Goal: Information Seeking & Learning: Learn about a topic

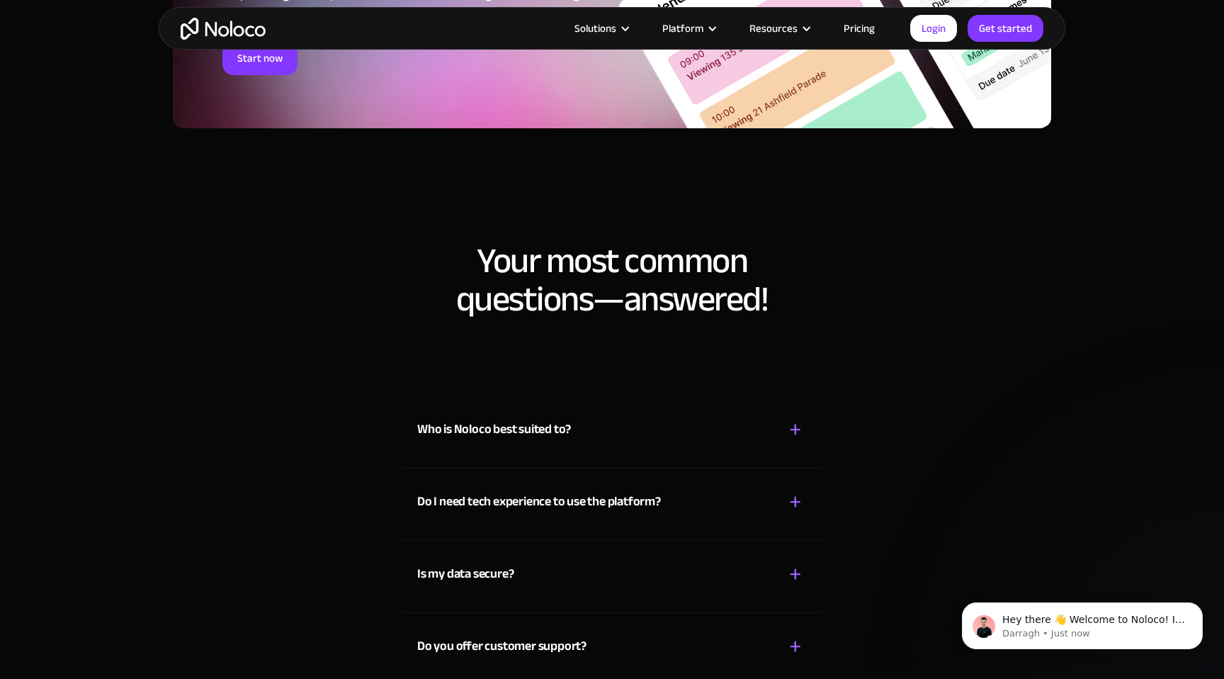
scroll to position [7243, 0]
click at [858, 30] on link "Pricing" at bounding box center [859, 28] width 67 height 18
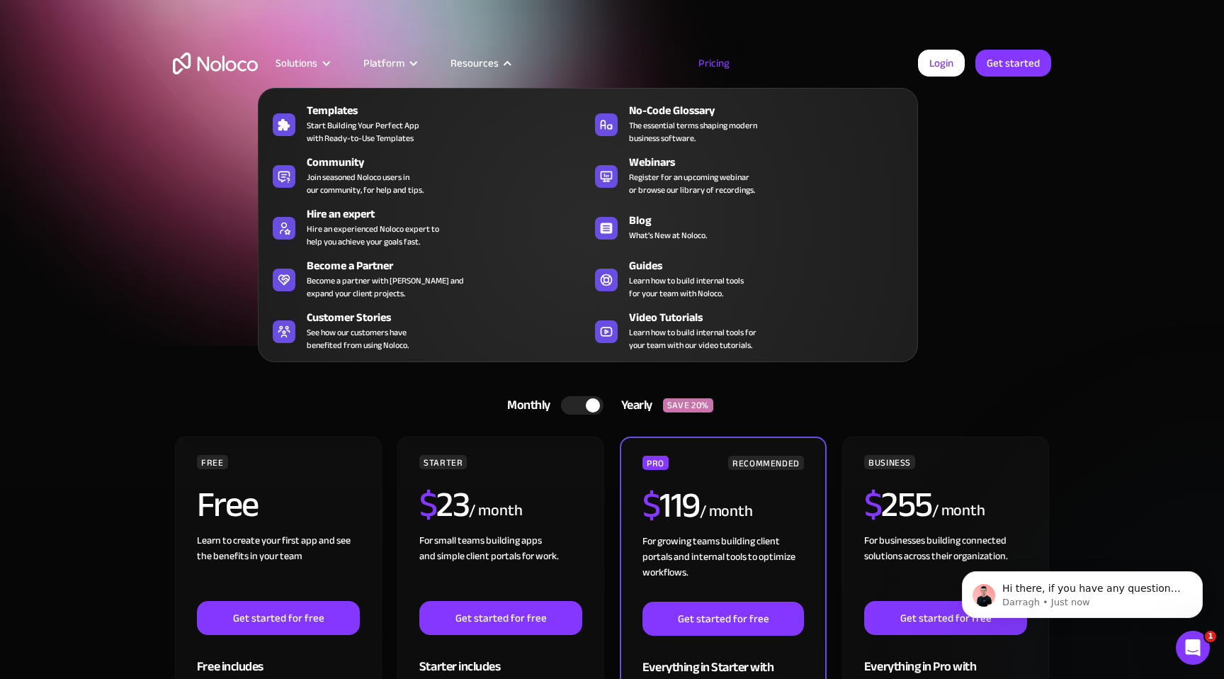
click at [399, 147] on div "Templates Start Building Your Perfect App with Ready-to-Use Templates No-Code G…" at bounding box center [588, 225] width 660 height 274
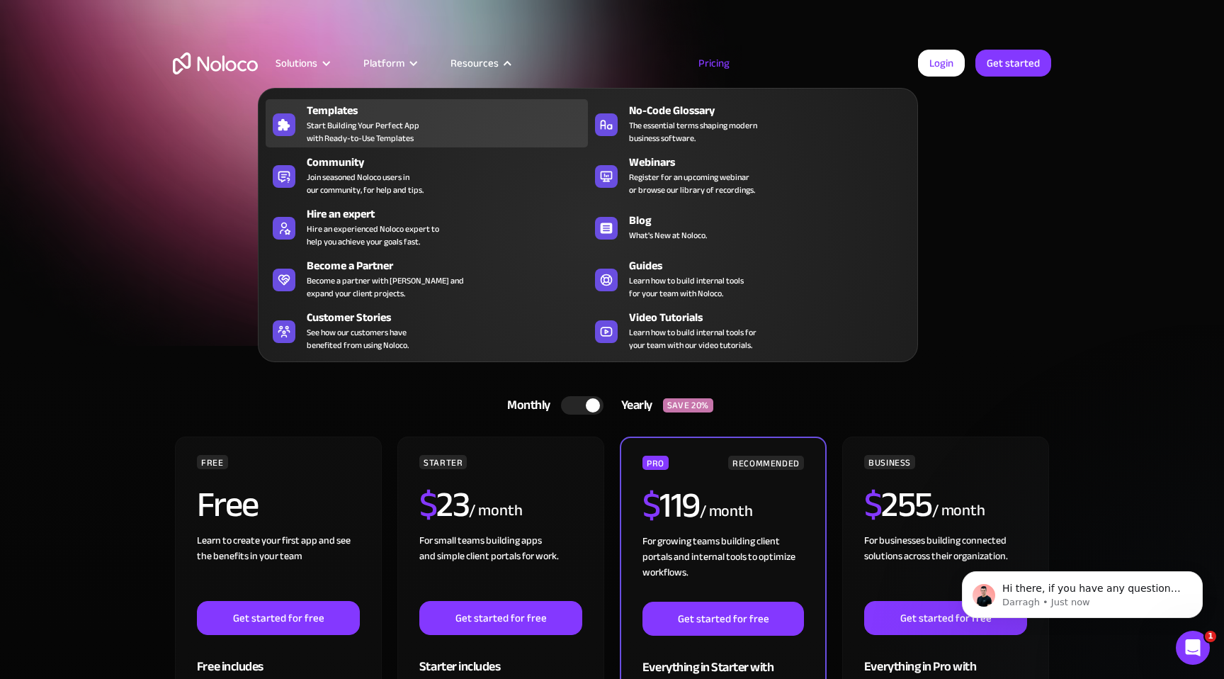
click at [398, 135] on span "Start Building Your Perfect App with Ready-to-Use Templates" at bounding box center [363, 132] width 113 height 26
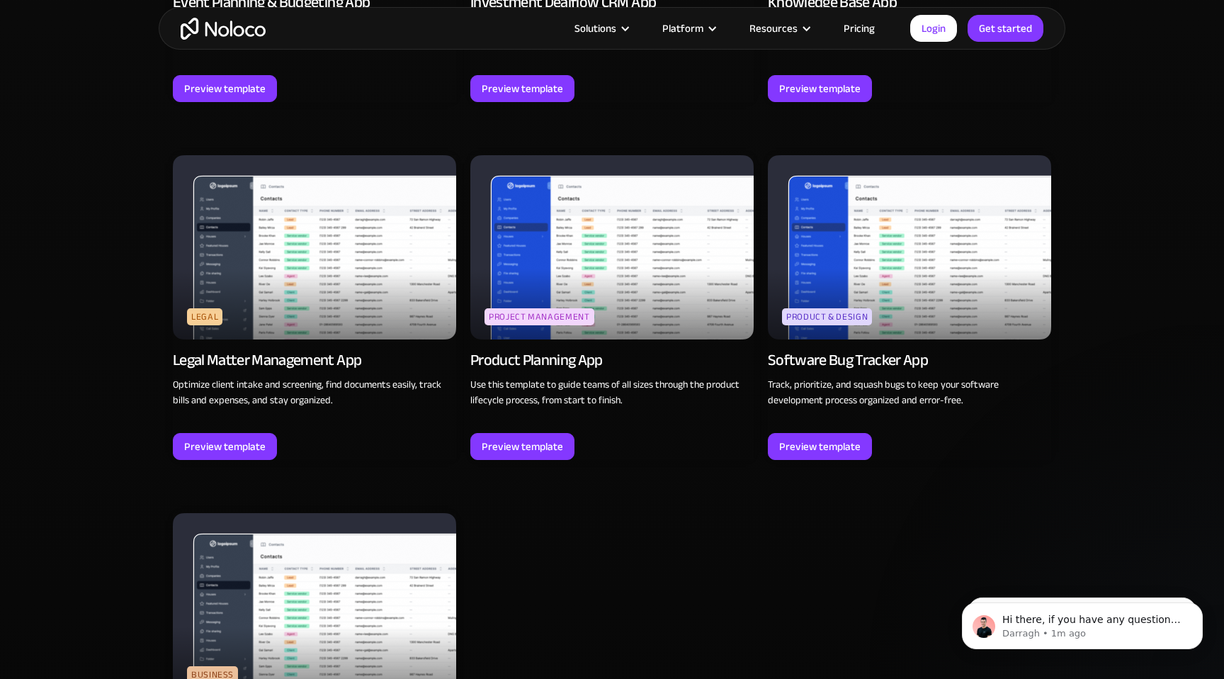
scroll to position [4309, 0]
